Goal: Task Accomplishment & Management: Manage account settings

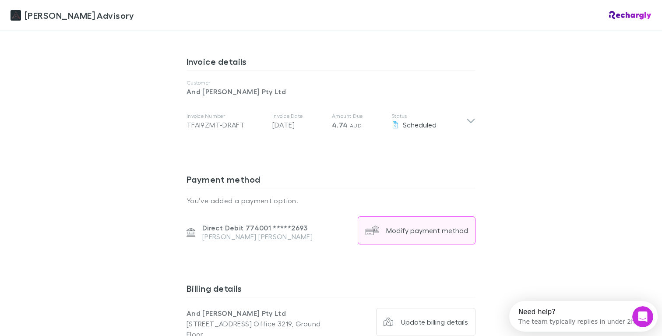
scroll to position [451, 0]
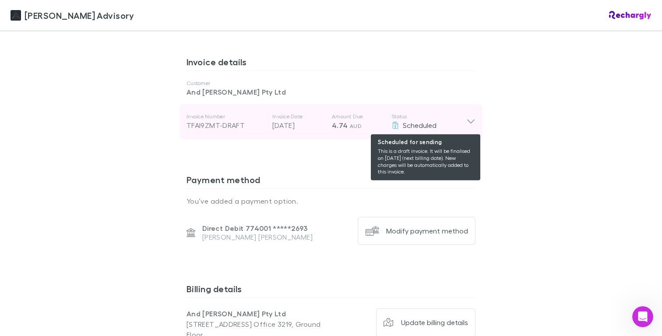
click at [461, 126] on div "Scheduled" at bounding box center [428, 125] width 75 height 11
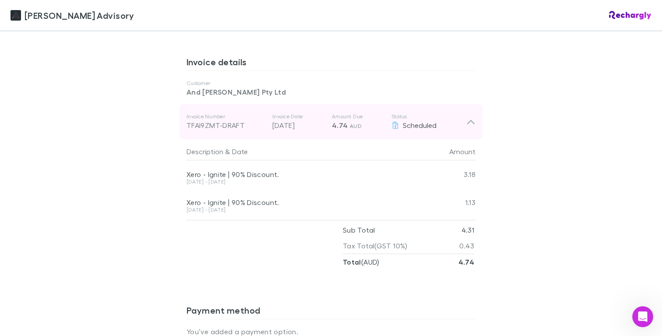
click at [461, 130] on div "Invoice Number TFAI9ZMT-DRAFT Invoice Date [DATE] Amount Due 4.74 AUD Status Sc…" at bounding box center [326, 122] width 280 height 32
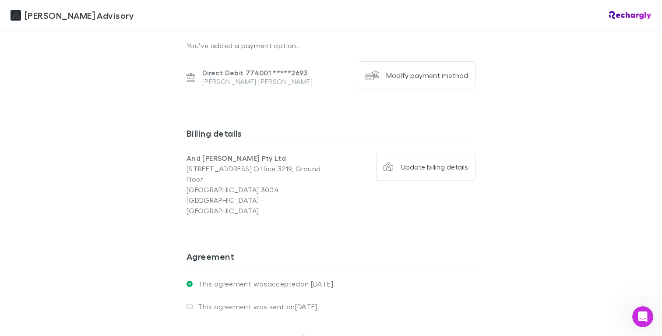
scroll to position [613, 0]
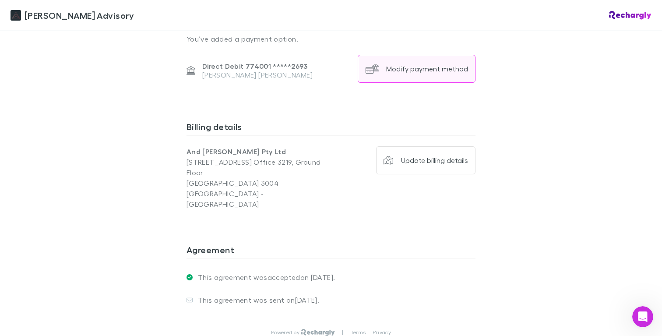
click at [410, 75] on button "Modify payment method" at bounding box center [417, 69] width 118 height 28
